Goal: Check status: Check status

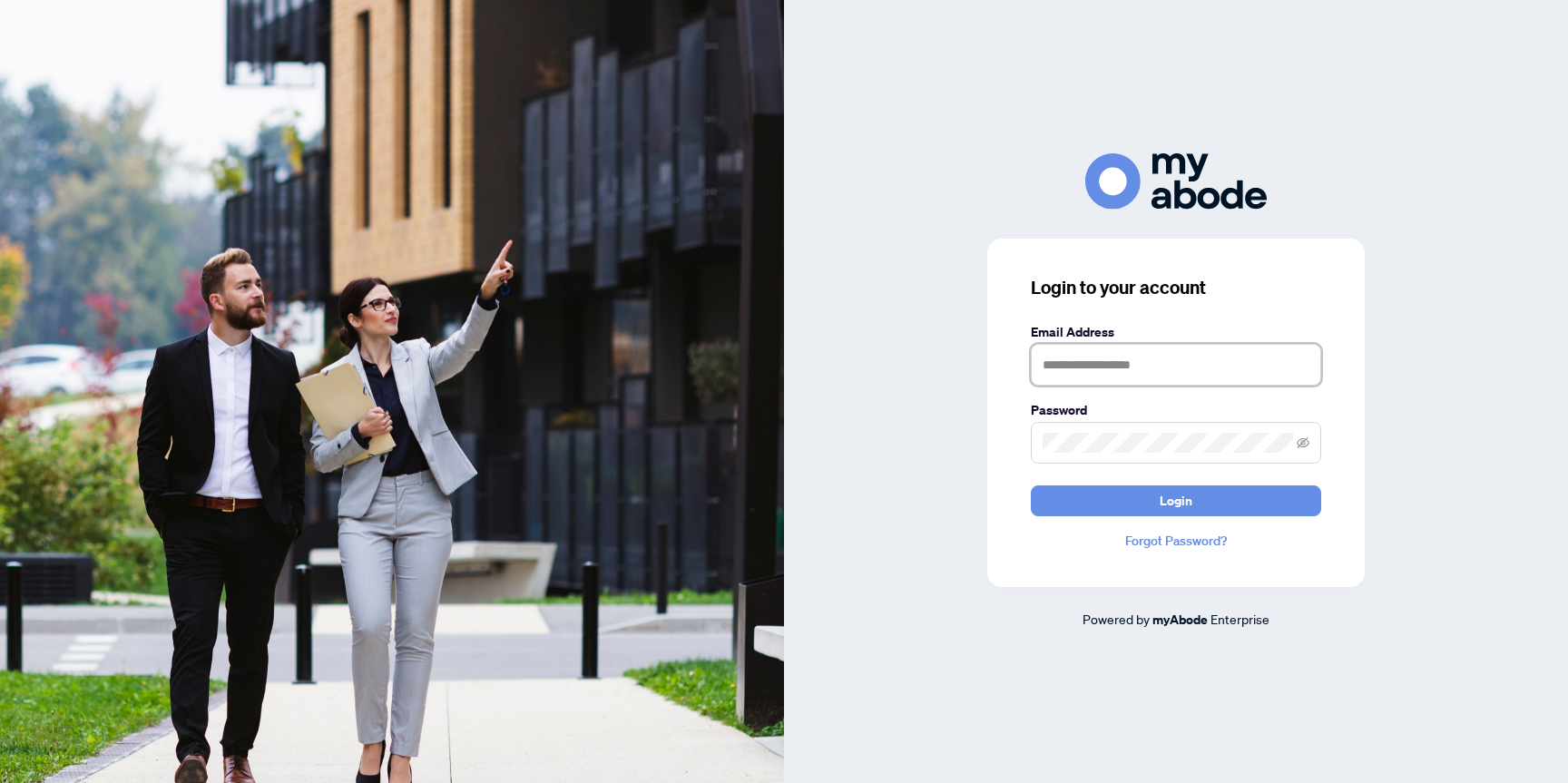
click at [1101, 369] on input "text" at bounding box center [1176, 365] width 291 height 42
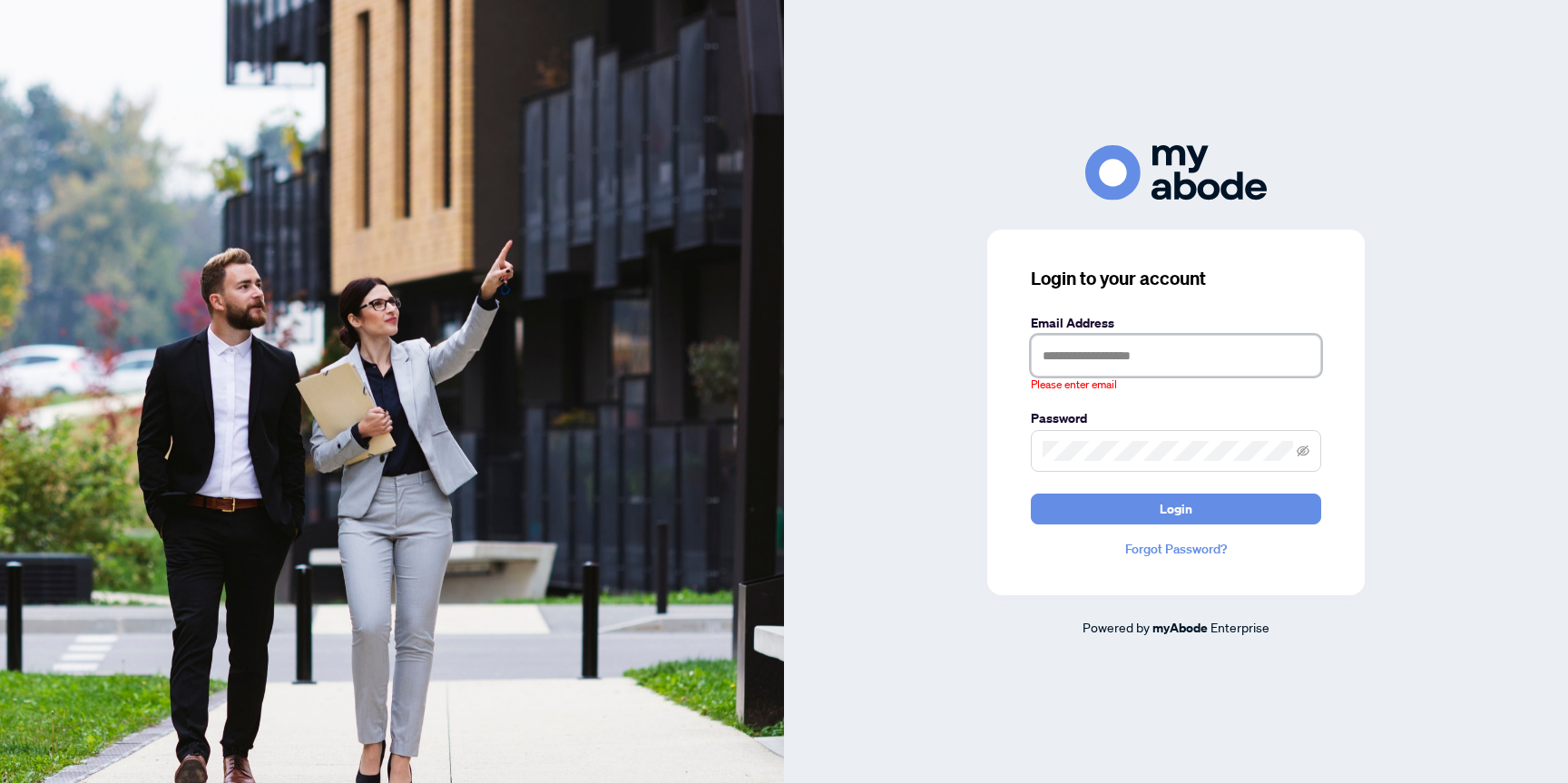
type input "**********"
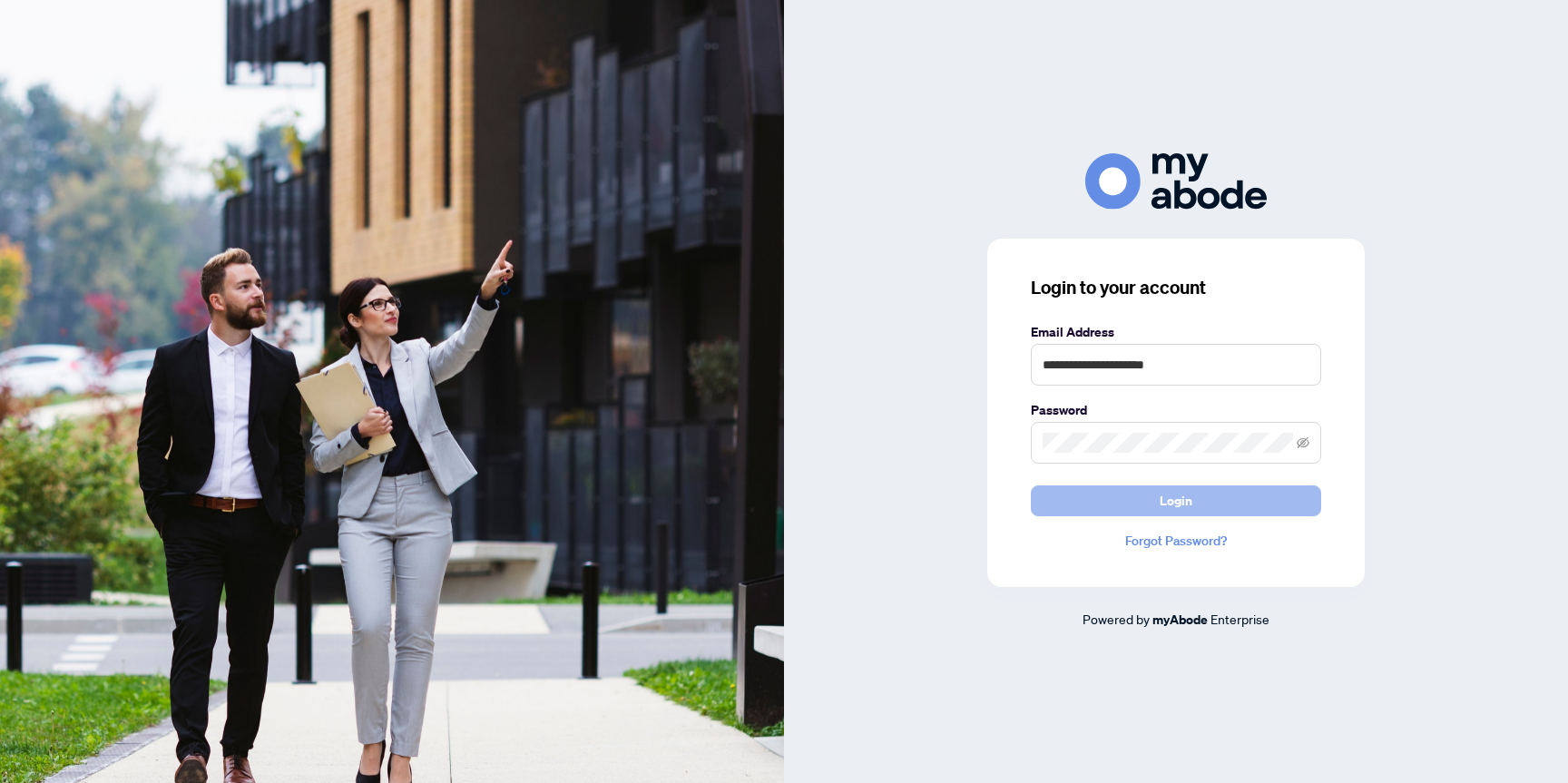
click at [1145, 500] on button "Login" at bounding box center [1176, 501] width 291 height 31
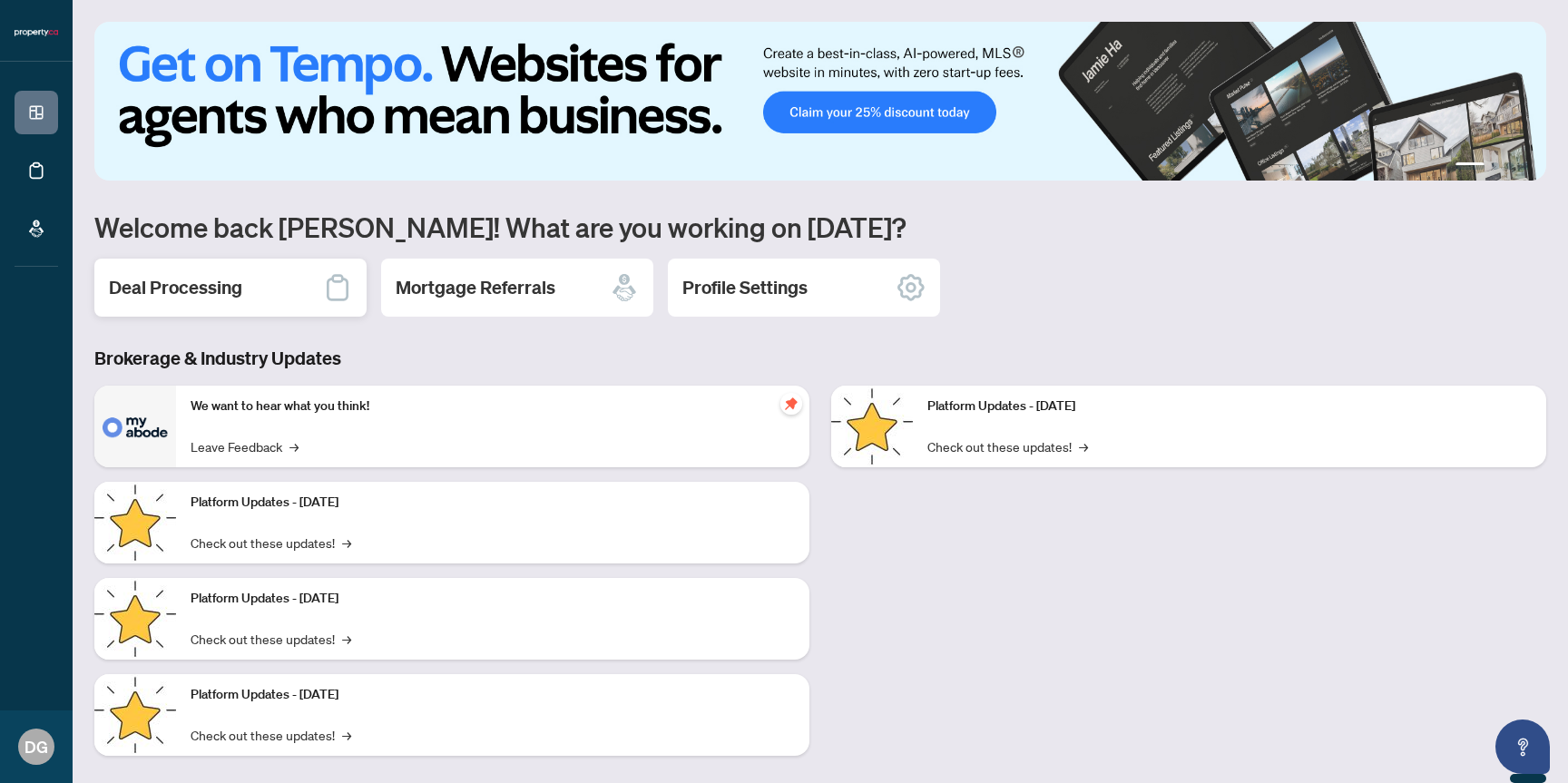
click at [274, 278] on div "Deal Processing" at bounding box center [231, 288] width 273 height 58
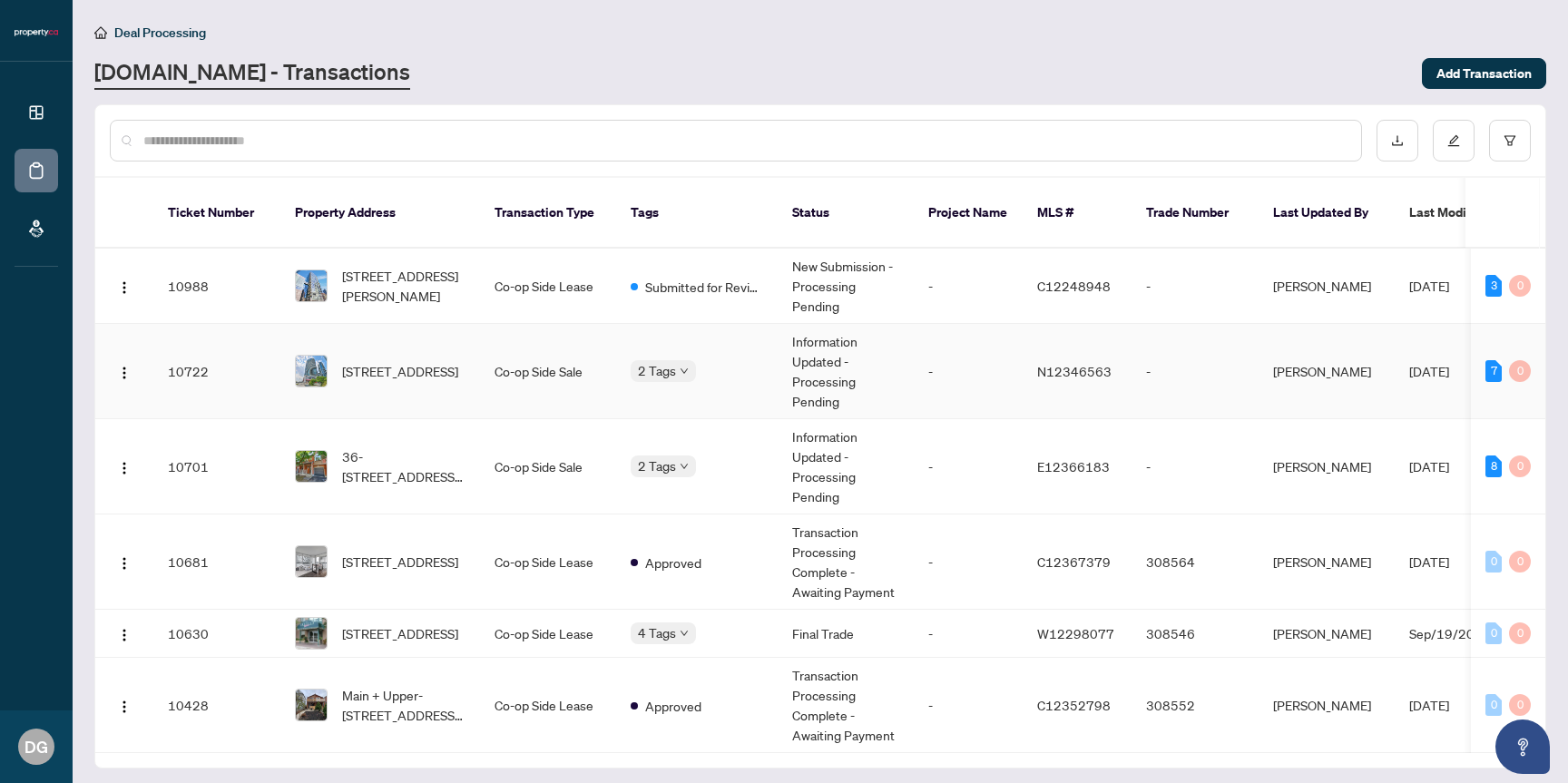
scroll to position [2, 0]
click at [689, 439] on div "Deposit Submitted Submitted for Review" at bounding box center [721, 468] width 181 height 74
click at [675, 444] on body "Dashboard Deal Processing Mortgage Referrals DG Daniel Gruz danielgruz@property…" at bounding box center [784, 391] width 1568 height 783
click at [666, 343] on body "Dashboard Deal Processing Mortgage Referrals DG Daniel Gruz danielgruz@property…" at bounding box center [784, 391] width 1568 height 783
click at [665, 290] on td "Submitted for Review" at bounding box center [696, 286] width 161 height 76
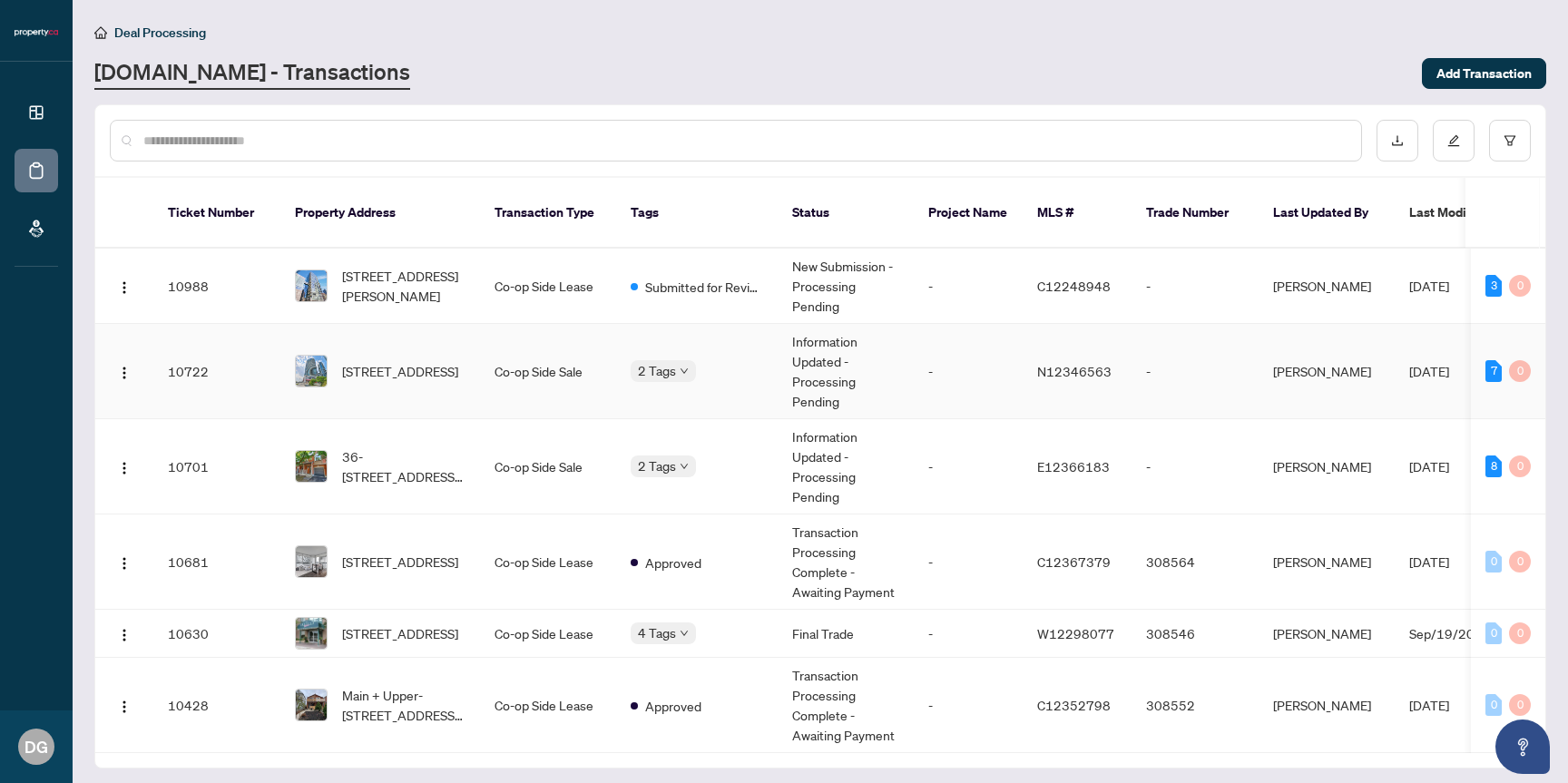
scroll to position [2, 0]
